Goal: Task Accomplishment & Management: Manage account settings

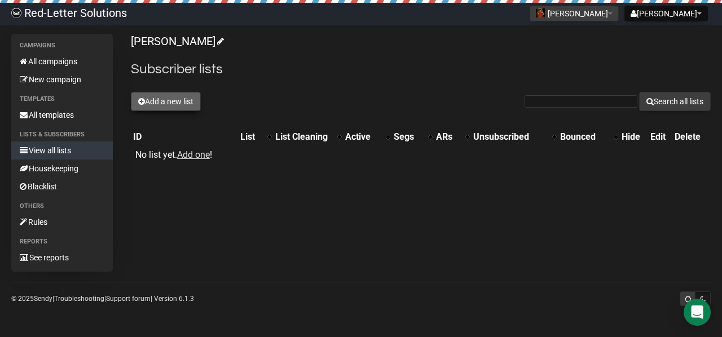
click at [187, 103] on button "Add a new list" at bounding box center [166, 101] width 70 height 19
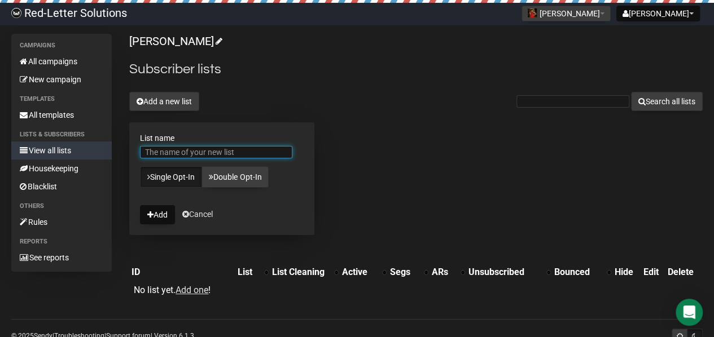
click at [238, 151] on input "List name" at bounding box center [216, 152] width 152 height 12
type input "Central AR"
click at [140, 205] on button "Add" at bounding box center [157, 214] width 35 height 19
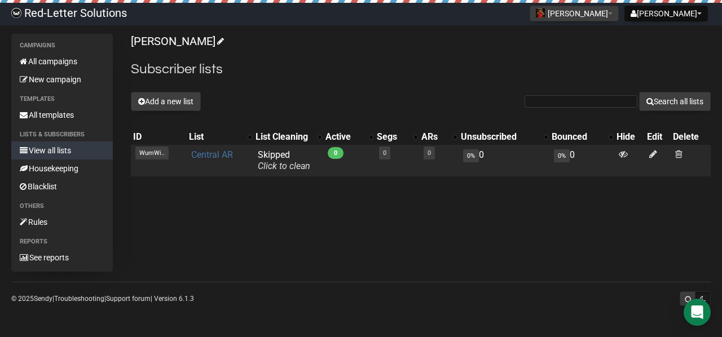
click at [203, 156] on link "Central AR" at bounding box center [212, 155] width 42 height 11
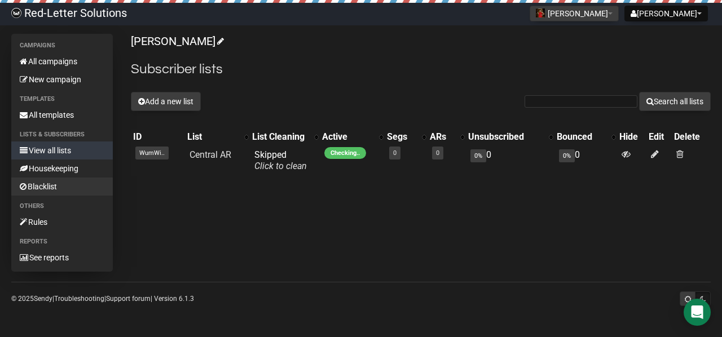
click at [59, 187] on link "Blacklist" at bounding box center [62, 187] width 102 height 18
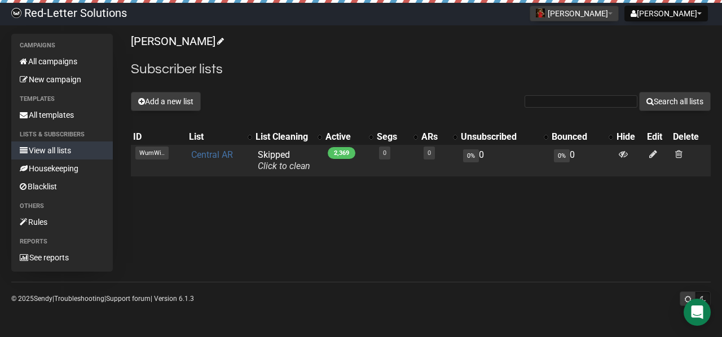
click at [226, 155] on link "Central AR" at bounding box center [212, 155] width 42 height 11
